Goal: Entertainment & Leisure: Consume media (video, audio)

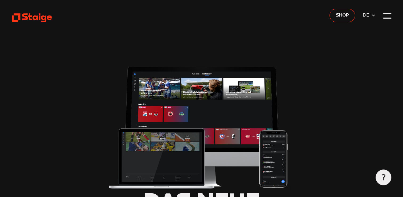
type input "0.8"
click at [387, 14] on div at bounding box center [387, 16] width 8 height 8
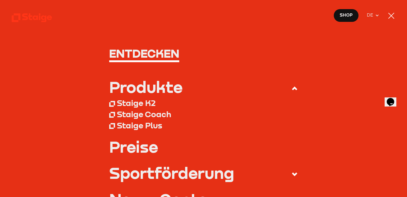
click at [390, 15] on div at bounding box center [392, 16] width 6 height 6
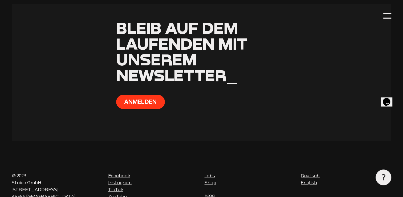
scroll to position [2477, 0]
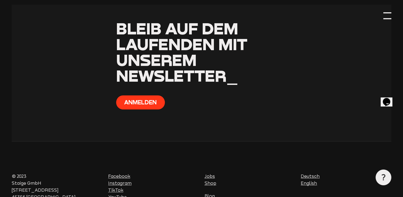
click at [388, 16] on div at bounding box center [387, 16] width 8 height 8
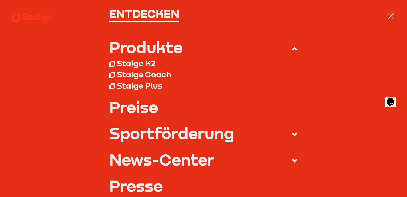
scroll to position [0, 0]
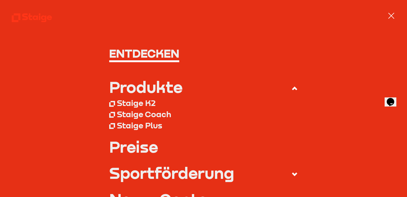
click at [391, 15] on div at bounding box center [392, 16] width 6 height 6
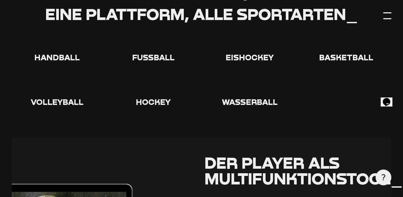
scroll to position [1022, 0]
click at [145, 33] on use at bounding box center [145, 33] width 0 height 0
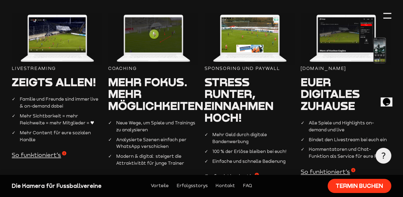
scroll to position [503, 0]
click at [58, 44] on img at bounding box center [57, 38] width 90 height 53
click at [37, 156] on span "So funktioniert’s" at bounding box center [39, 155] width 55 height 8
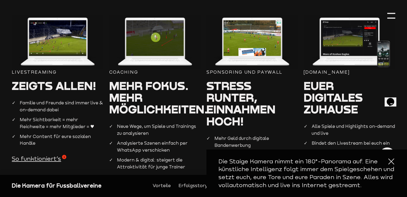
click at [18, 71] on div "Livestreaming" at bounding box center [57, 72] width 91 height 7
click at [387, 162] on div at bounding box center [391, 161] width 8 height 8
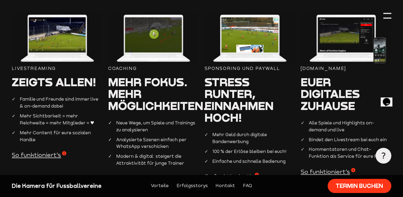
click at [318, 68] on div "Staige.tv" at bounding box center [346, 68] width 90 height 7
click at [321, 84] on span "Euer digitales Zuhause" at bounding box center [330, 94] width 59 height 38
click at [336, 34] on img at bounding box center [346, 38] width 90 height 53
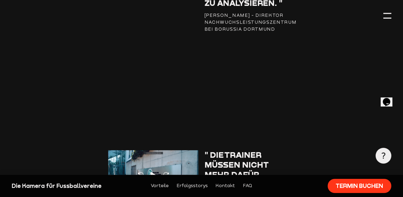
scroll to position [818, 0]
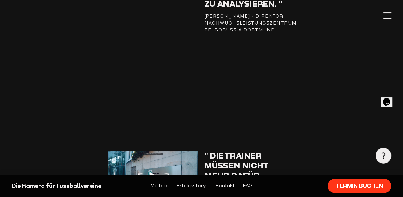
click at [387, 17] on div at bounding box center [387, 16] width 8 height 8
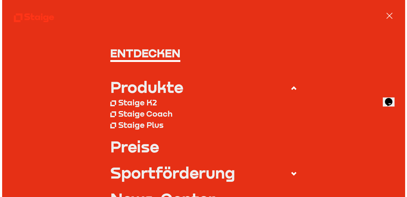
scroll to position [821, 0]
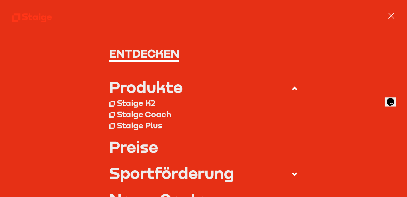
click at [393, 11] on nav "Entdecken Produkte Staige K2 Staige Coach Staige Plus Preise Blog FAQ" at bounding box center [203, 98] width 407 height 197
click at [393, 14] on div at bounding box center [392, 16] width 6 height 6
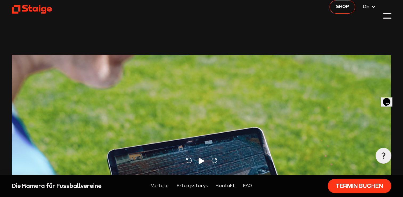
scroll to position [0, 0]
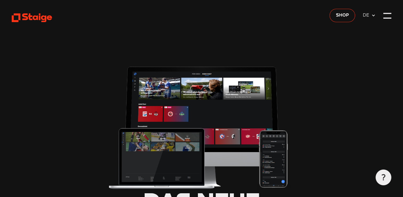
type input "0.8"
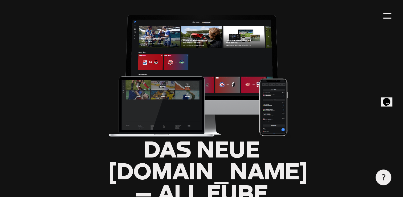
scroll to position [52, 0]
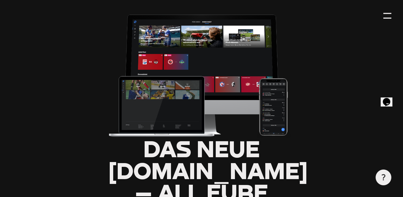
click at [384, 179] on icon at bounding box center [383, 177] width 6 height 6
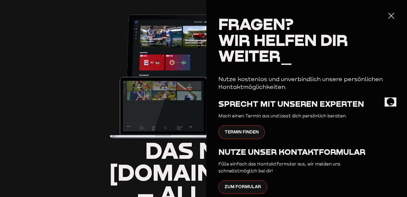
click at [388, 13] on div at bounding box center [391, 16] width 8 height 8
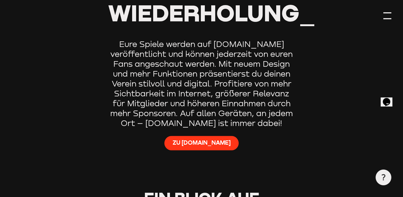
scroll to position [341, 0]
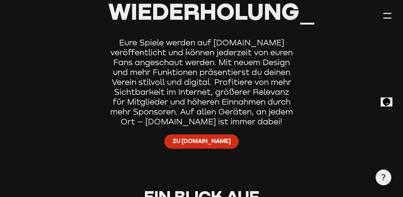
click at [196, 137] on span "Zu [DOMAIN_NAME]" at bounding box center [201, 141] width 58 height 8
